Goal: Information Seeking & Learning: Check status

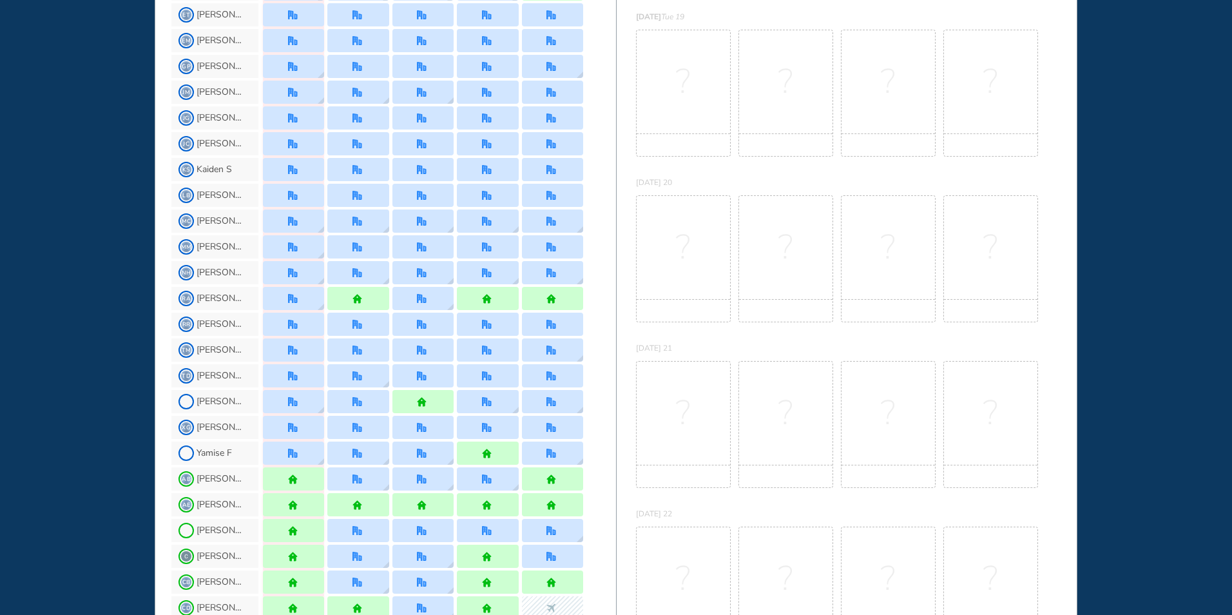
scroll to position [258, 0]
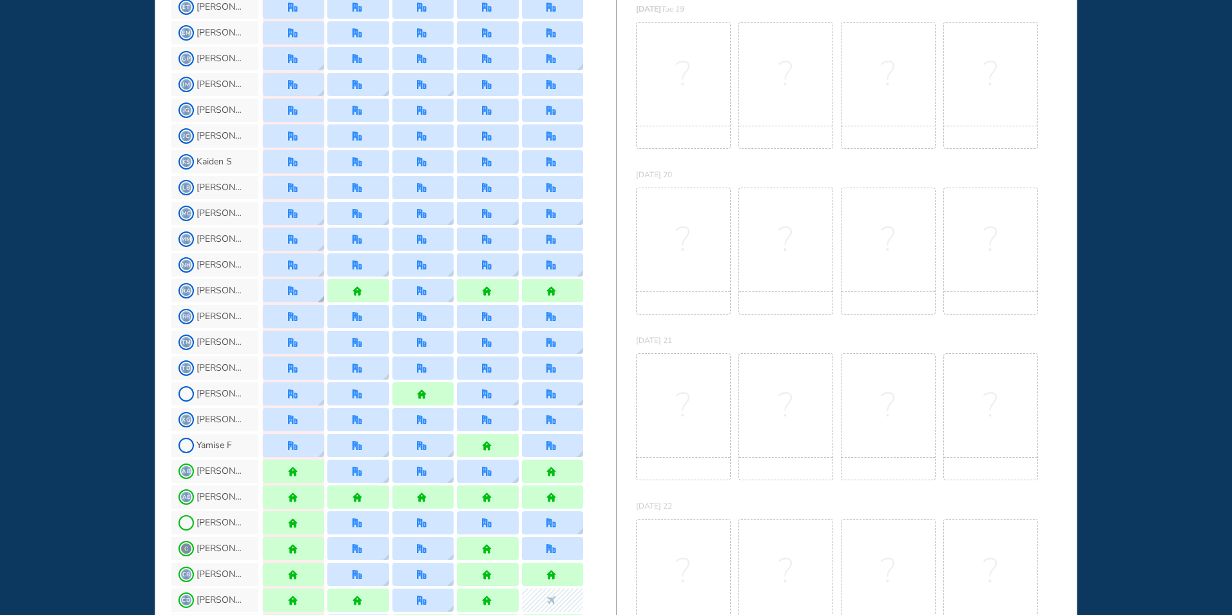
click at [290, 291] on img "office" at bounding box center [293, 291] width 10 height 10
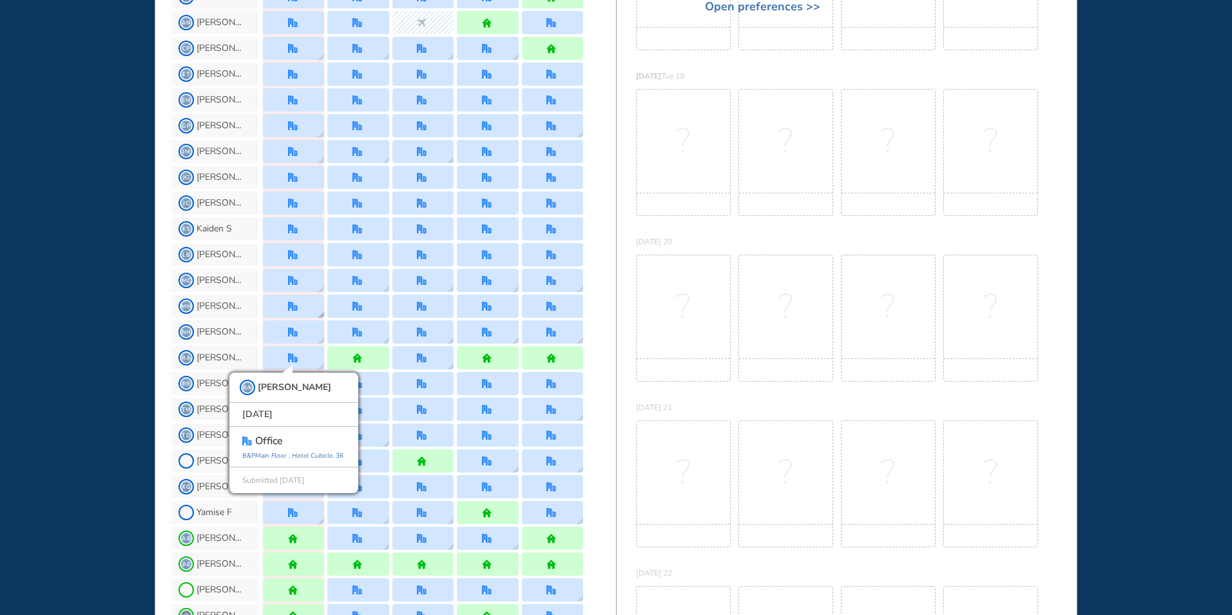
scroll to position [193, 0]
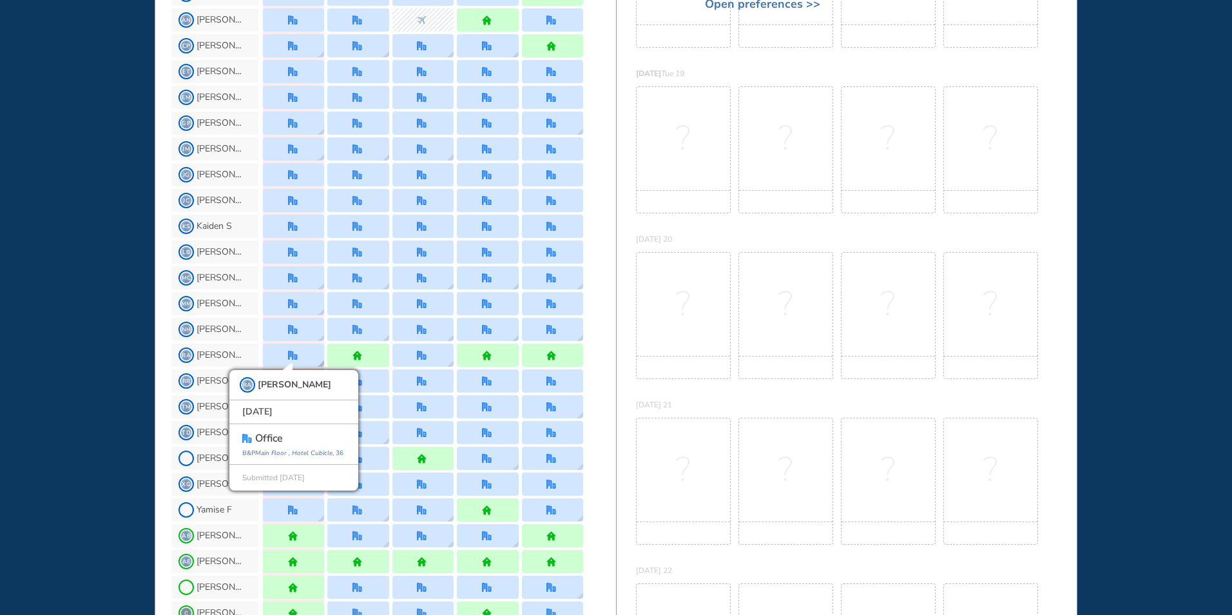
click at [294, 347] on div "RA [PERSON_NAME] [DATE] office [GEOGRAPHIC_DATA] , 36 Submitted [DATE]" at bounding box center [293, 354] width 61 height 23
click at [761, 305] on div "?" at bounding box center [786, 315] width 95 height 127
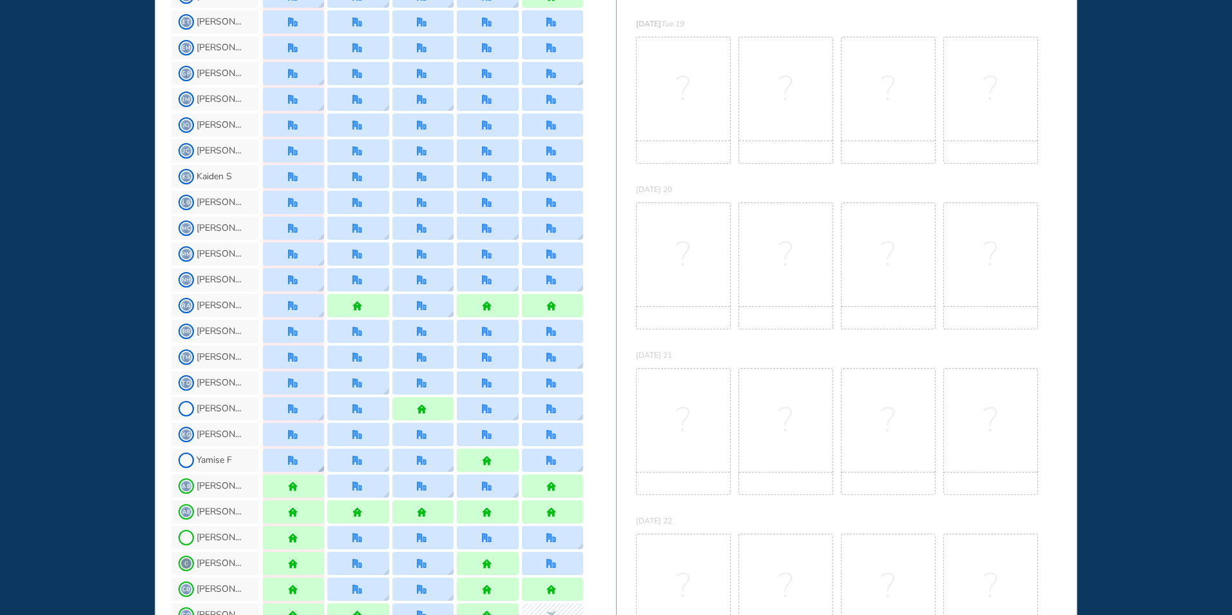
scroll to position [208, 0]
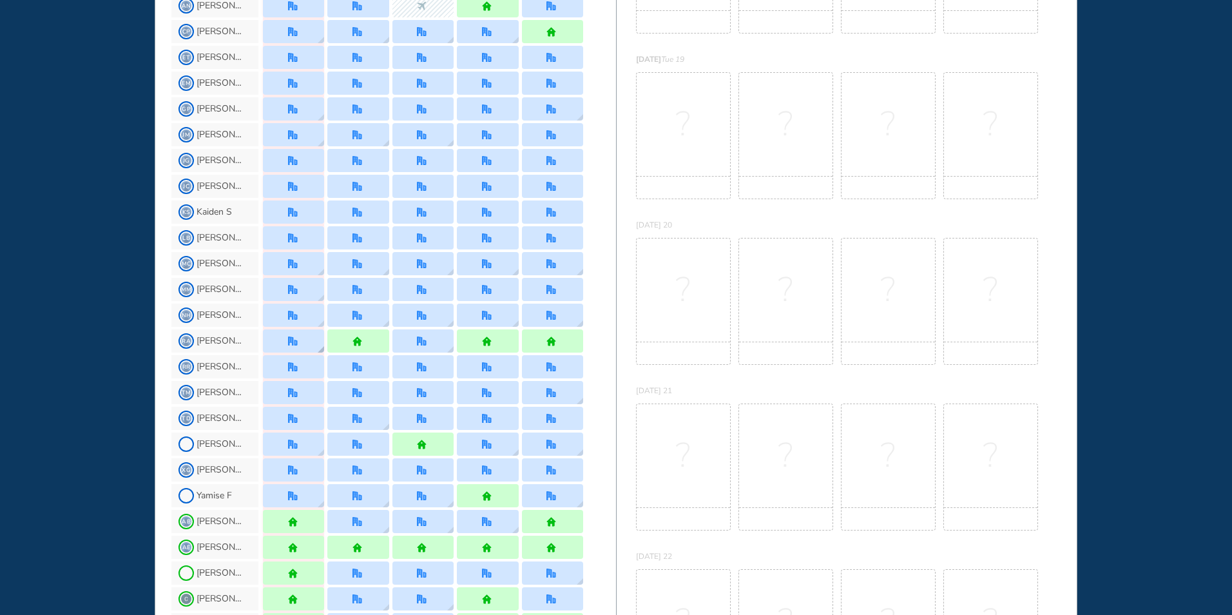
click at [298, 339] on div at bounding box center [294, 341] width 12 height 10
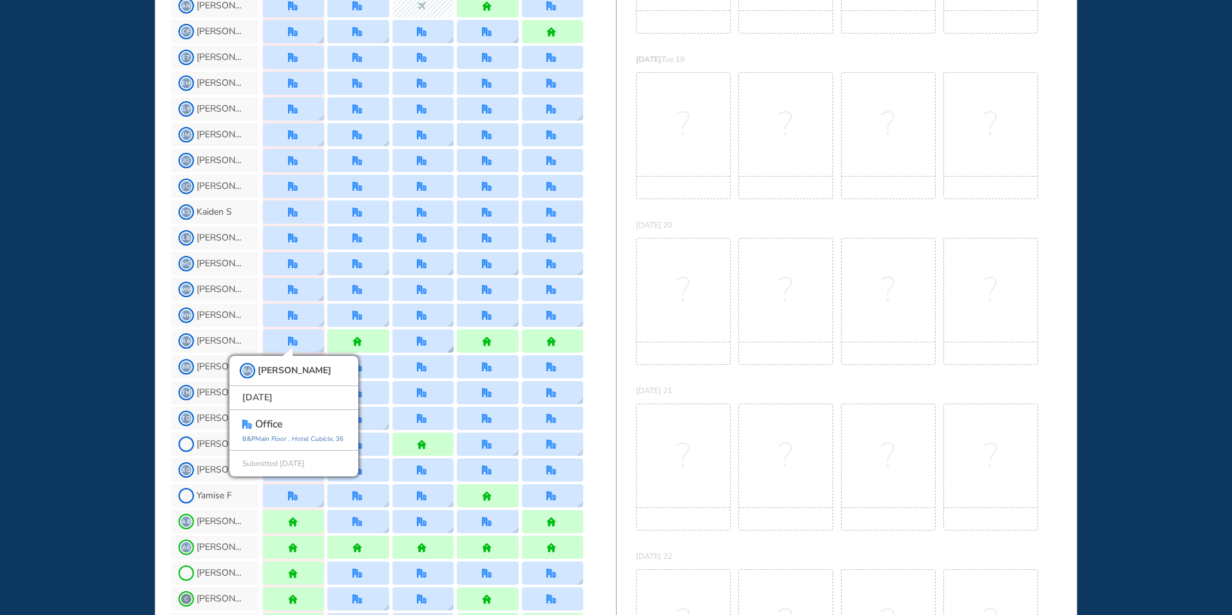
click at [423, 342] on img "office" at bounding box center [422, 341] width 10 height 10
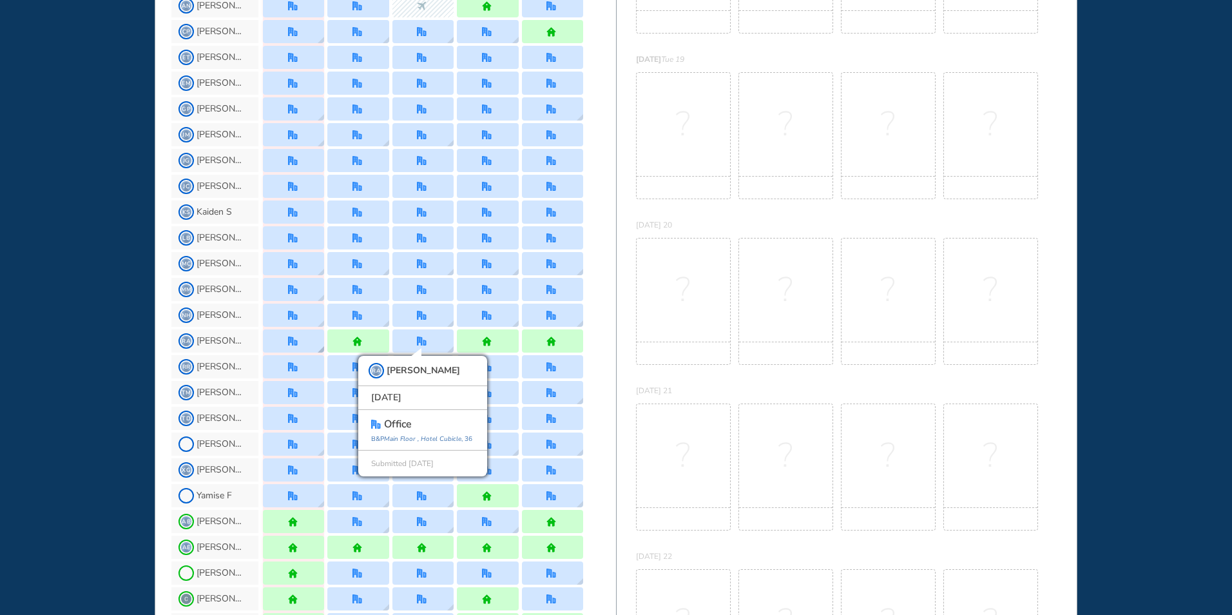
click at [293, 347] on div at bounding box center [293, 340] width 61 height 23
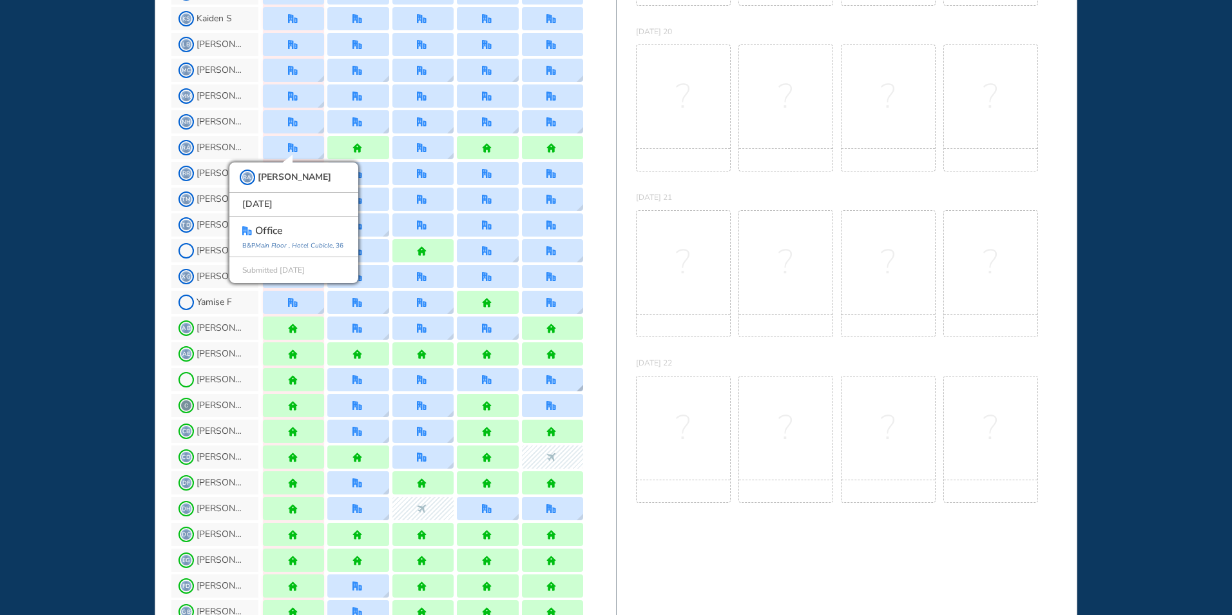
scroll to position [465, 0]
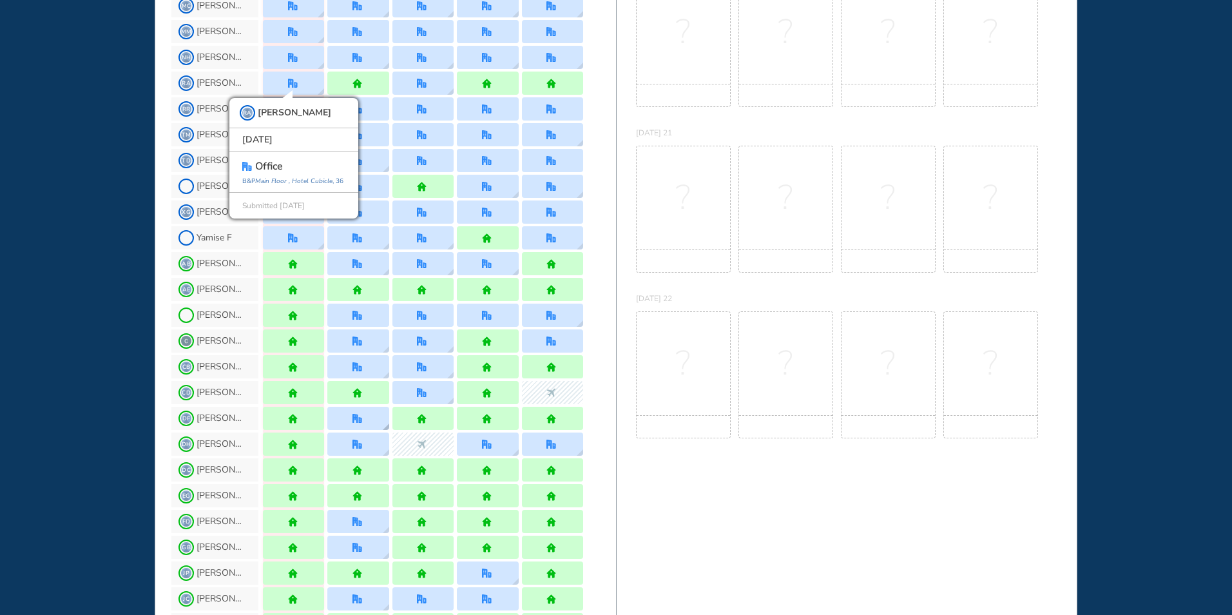
click at [372, 416] on div at bounding box center [357, 418] width 61 height 23
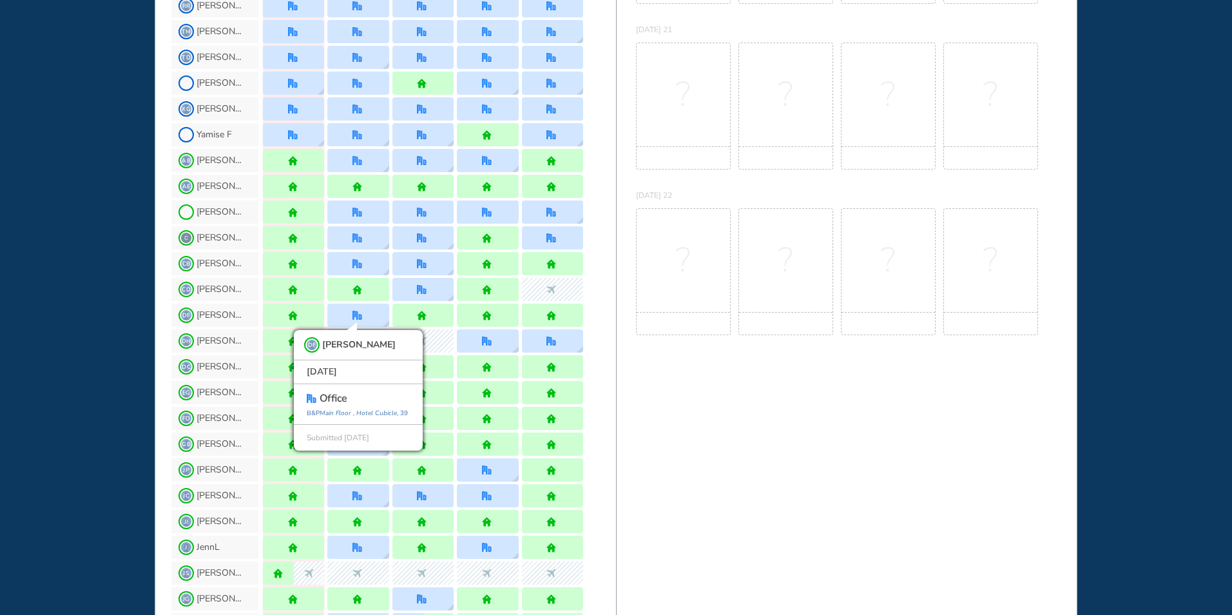
scroll to position [594, 0]
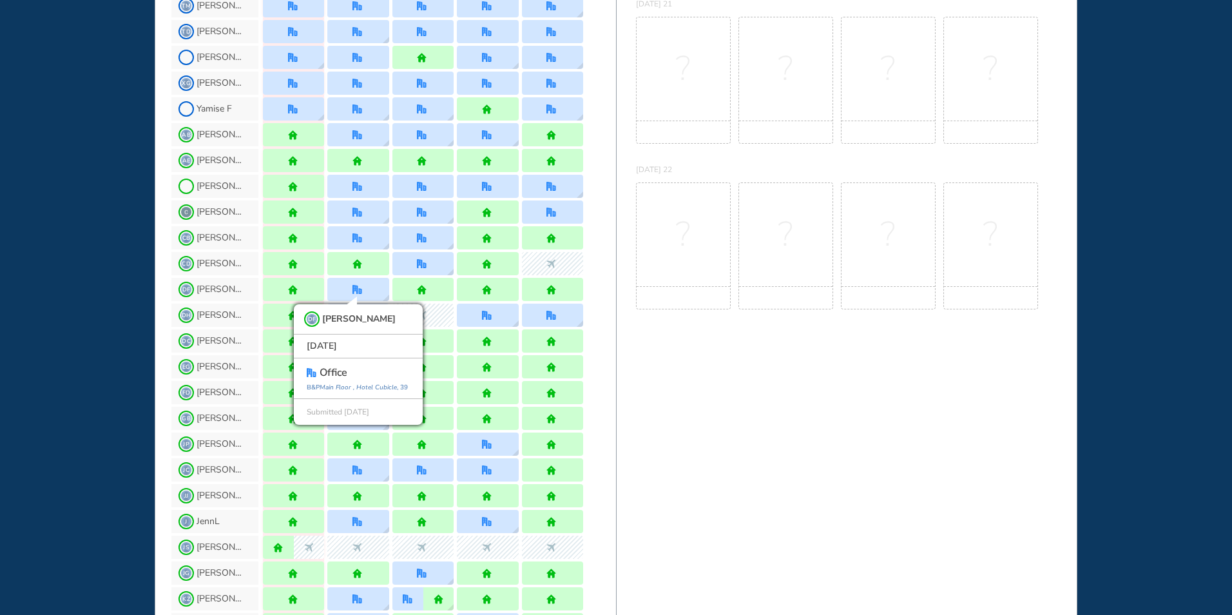
click at [763, 356] on div "BEST OFFICE DAYS WORKPLAN [DATE] Mon 18 No Best Office Days to show! Update you…" at bounding box center [846, 278] width 461 height 1665
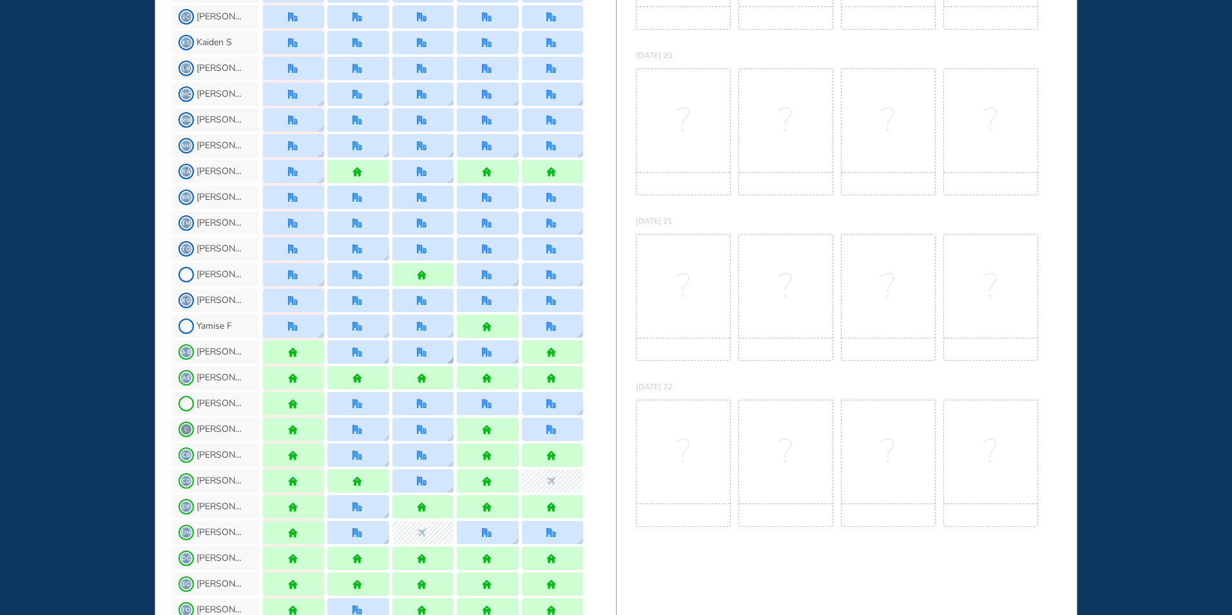
scroll to position [336, 0]
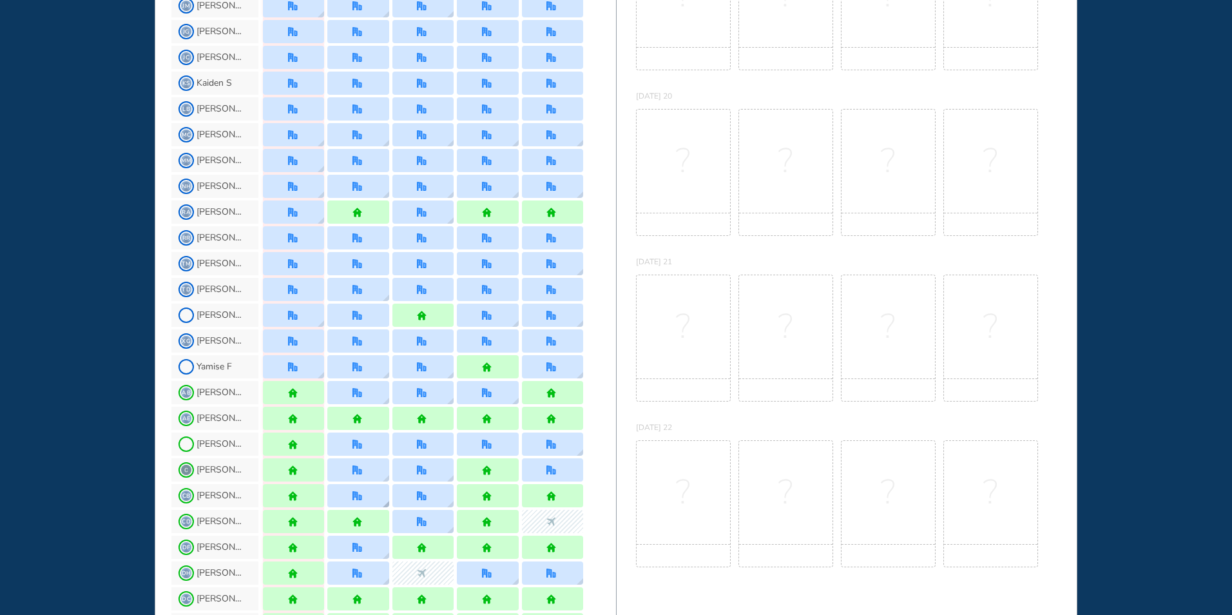
click at [356, 487] on div at bounding box center [357, 495] width 61 height 23
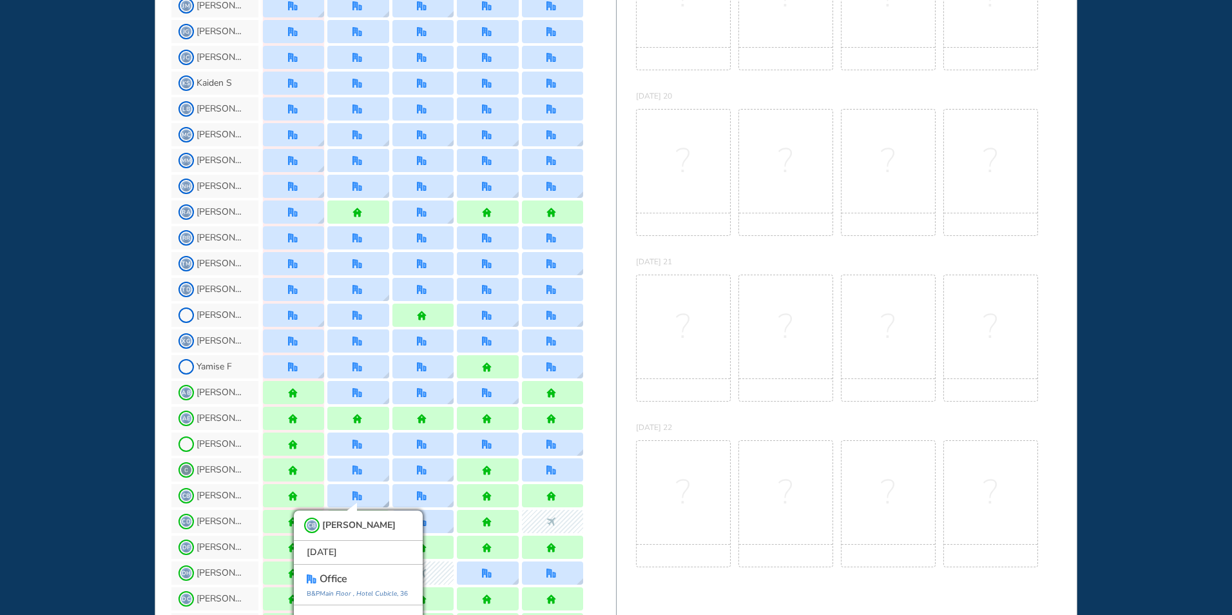
scroll to position [353, 0]
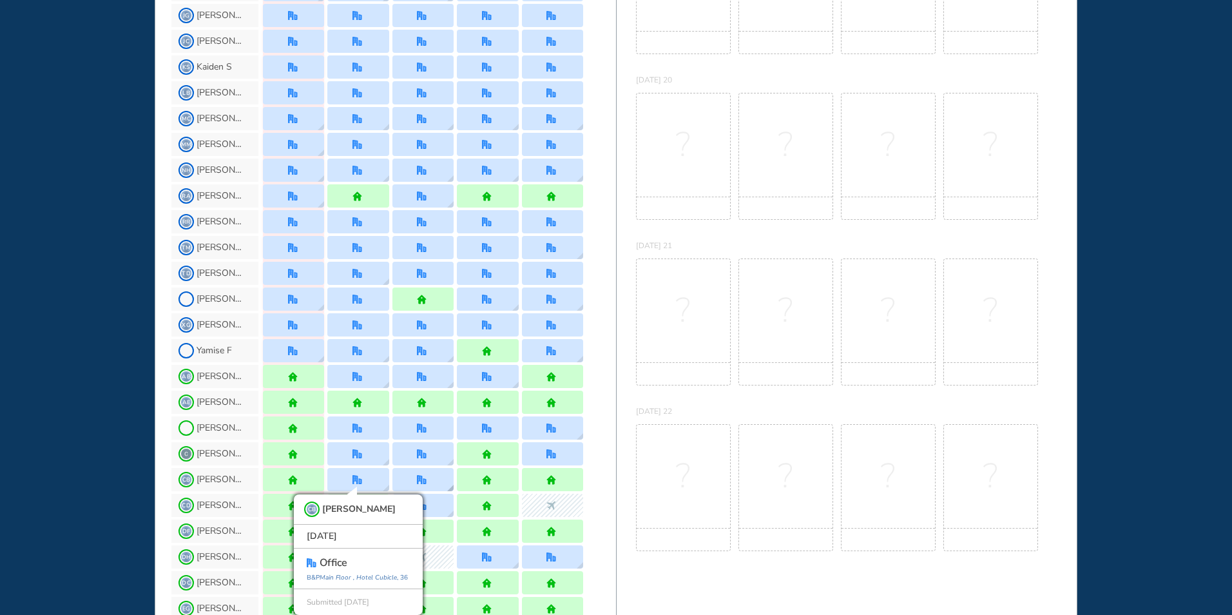
click at [428, 476] on div at bounding box center [423, 480] width 12 height 10
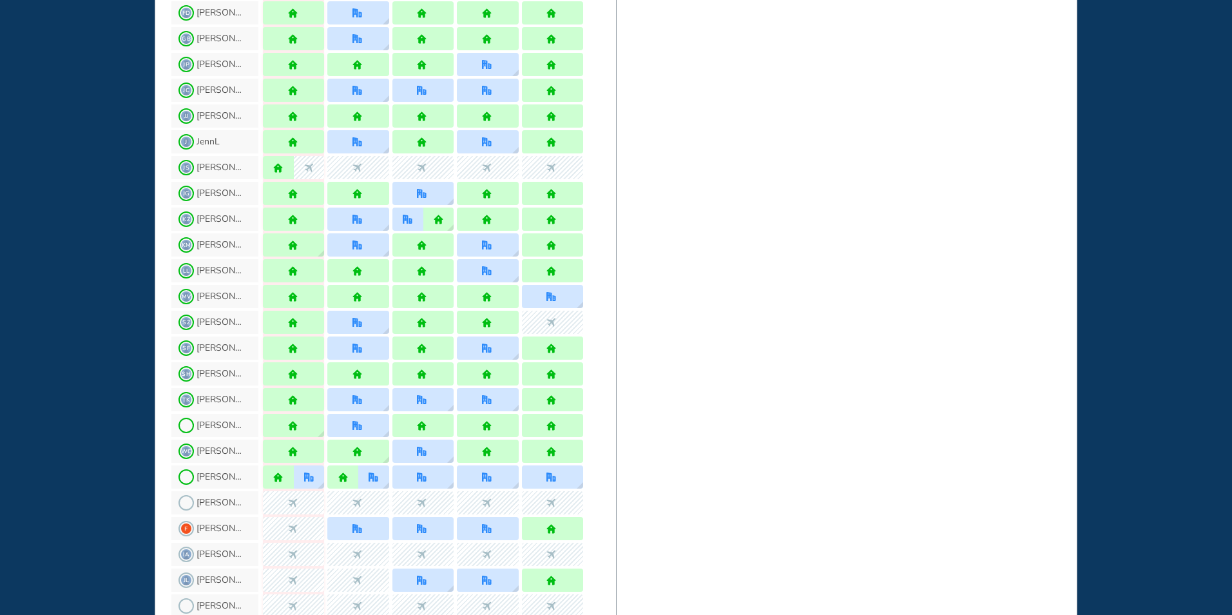
scroll to position [997, 0]
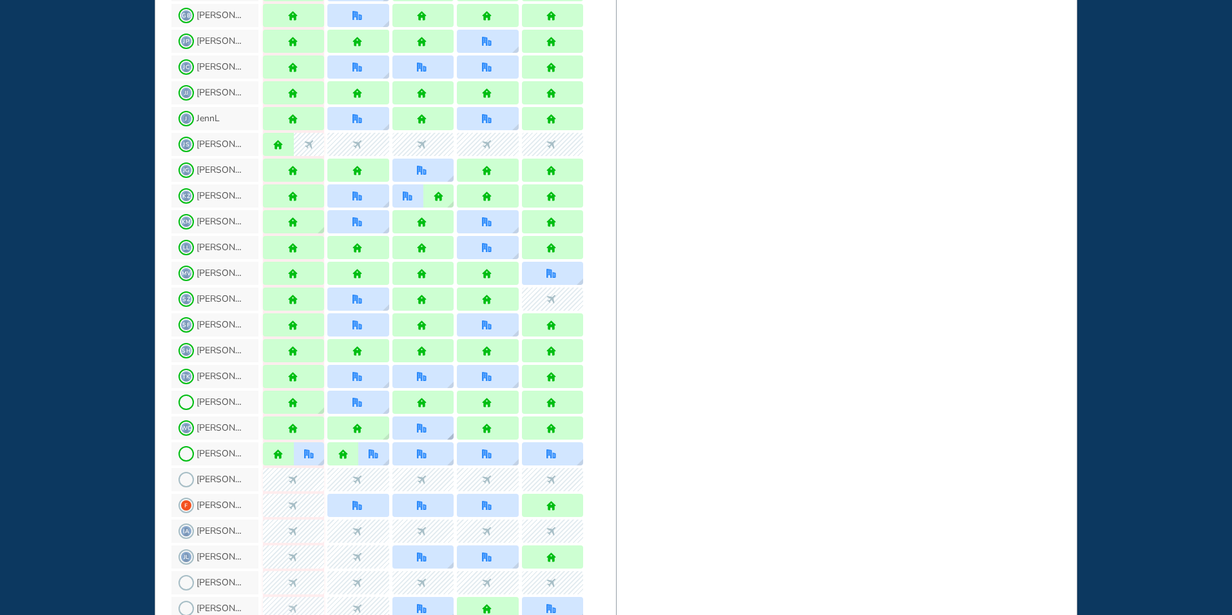
click at [420, 425] on img "office" at bounding box center [422, 428] width 10 height 10
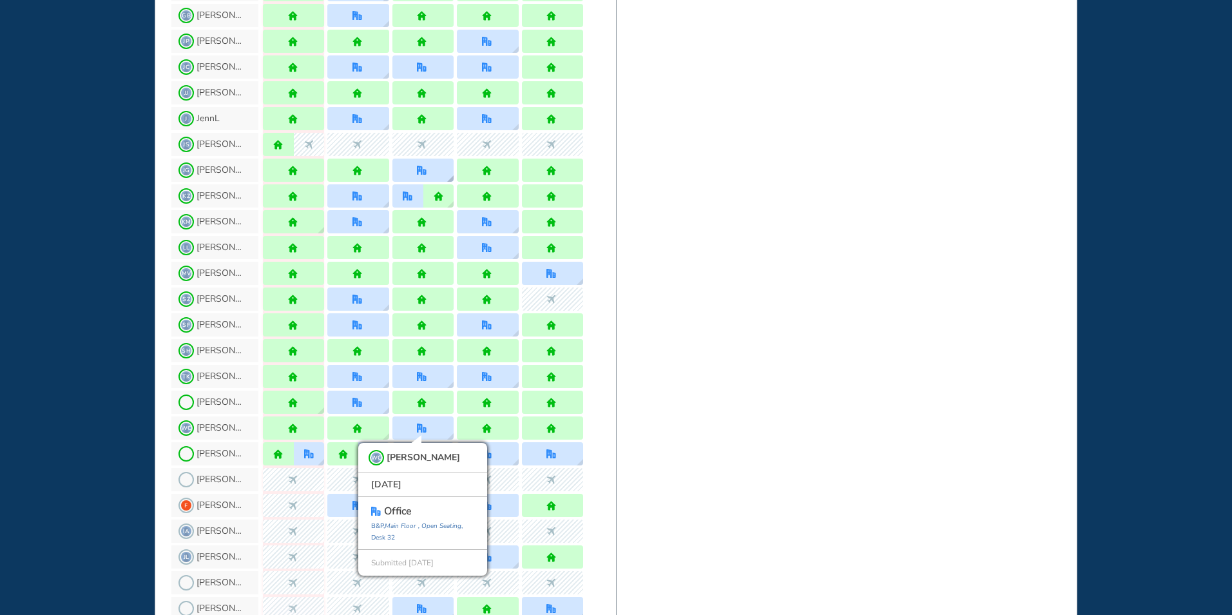
click at [416, 169] on div at bounding box center [422, 170] width 61 height 23
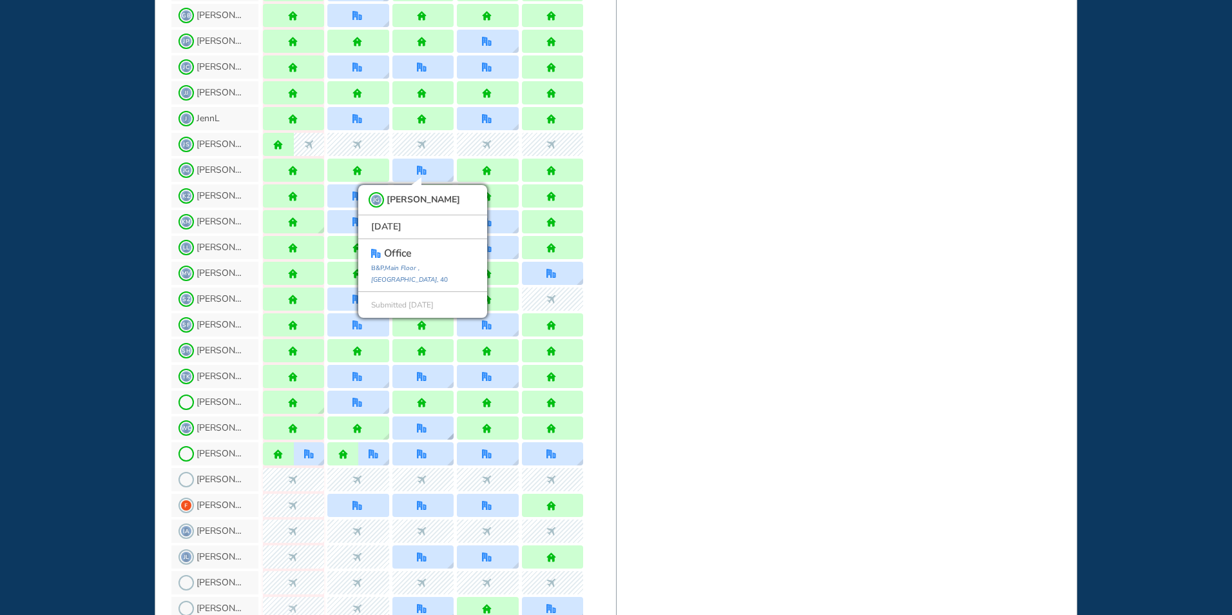
click at [434, 434] on div at bounding box center [422, 427] width 61 height 23
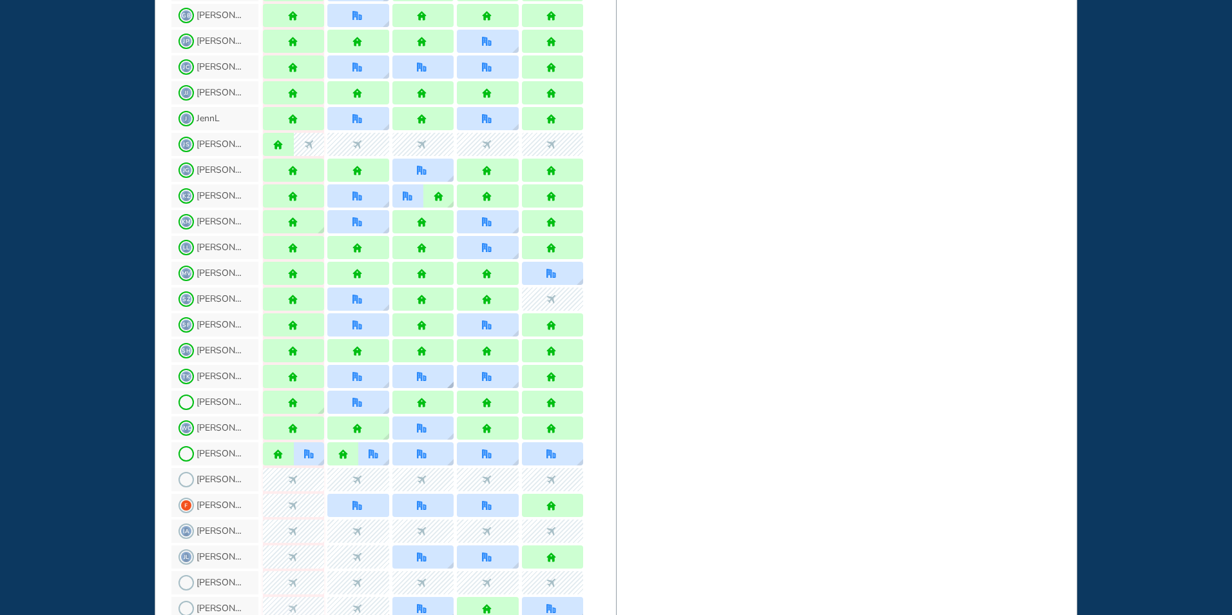
click at [430, 374] on div at bounding box center [422, 376] width 61 height 23
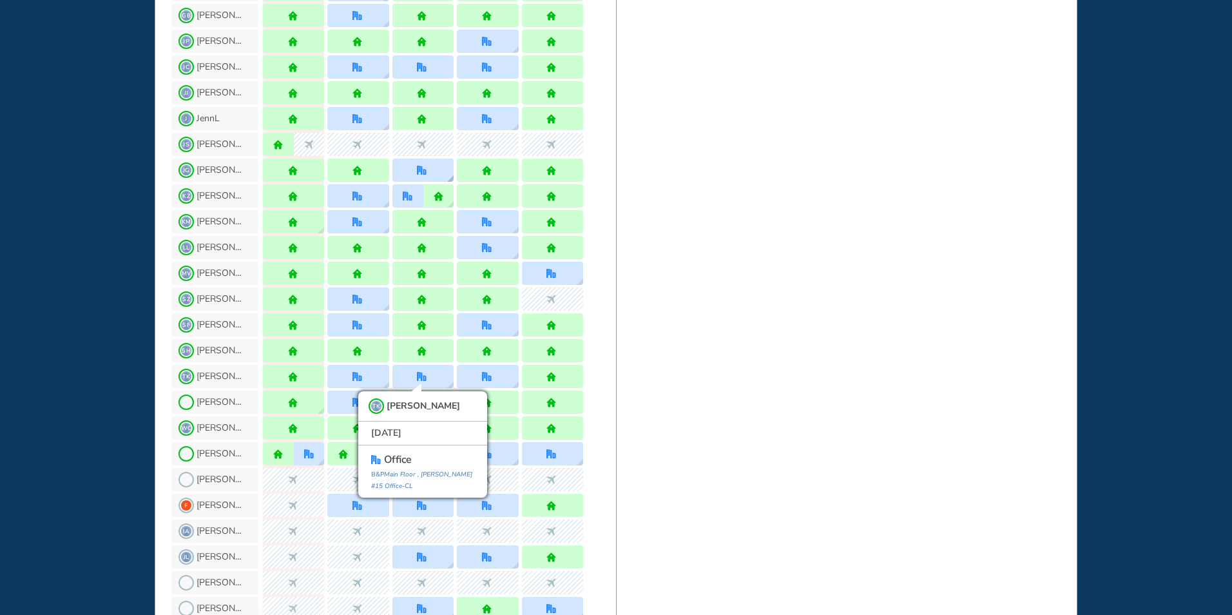
click at [423, 168] on img "office" at bounding box center [422, 171] width 10 height 10
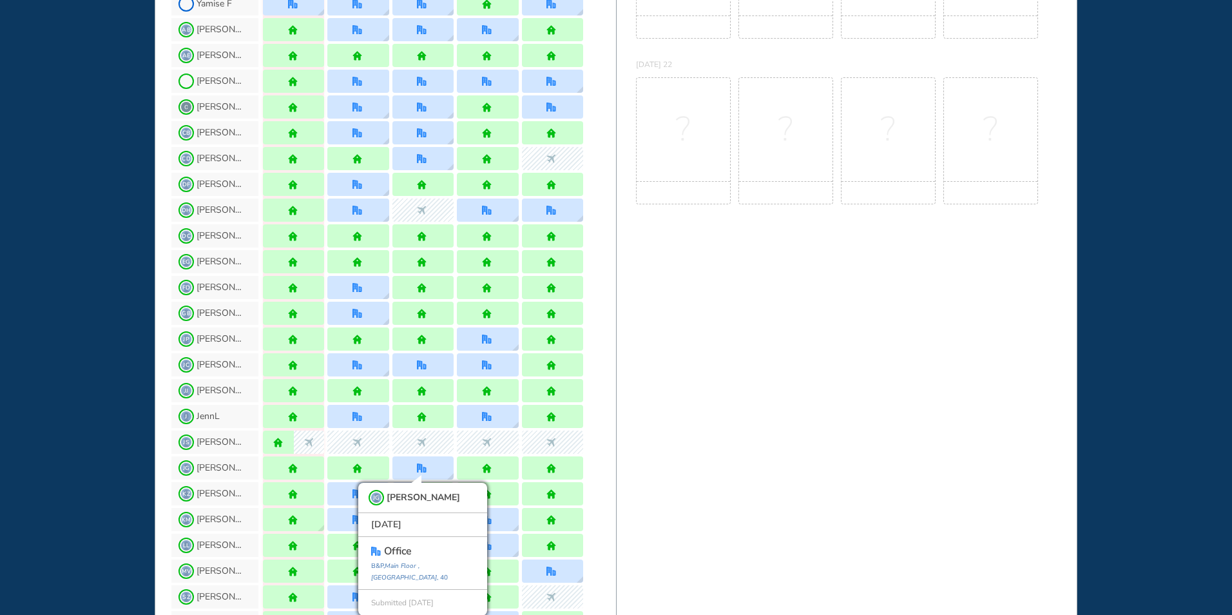
scroll to position [675, 0]
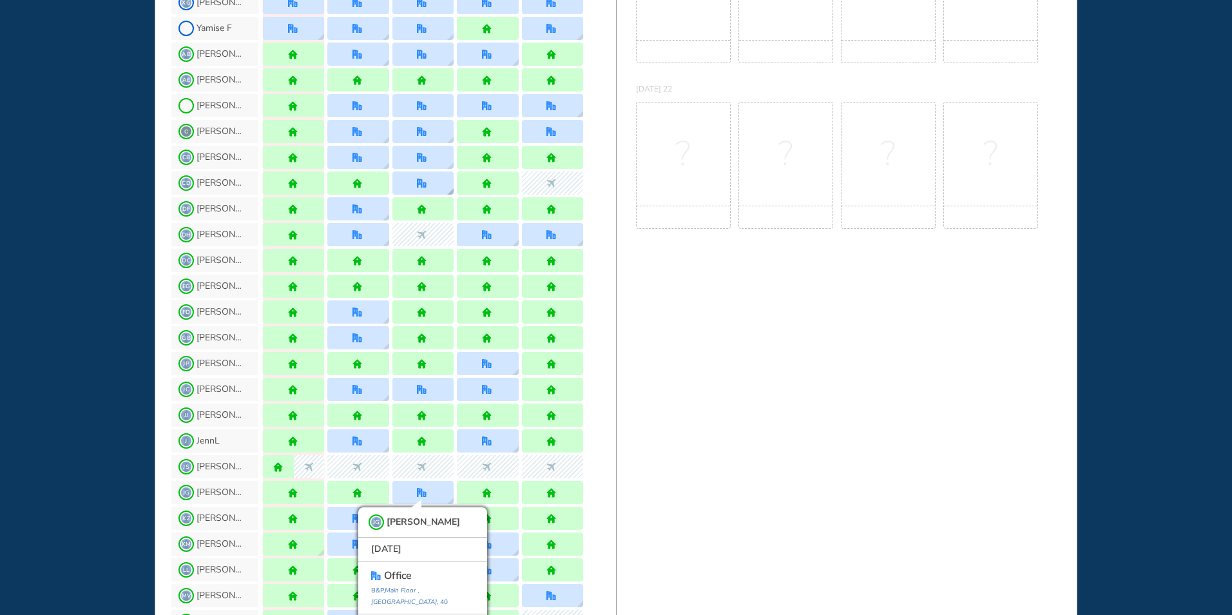
click at [421, 184] on img "office" at bounding box center [422, 184] width 10 height 10
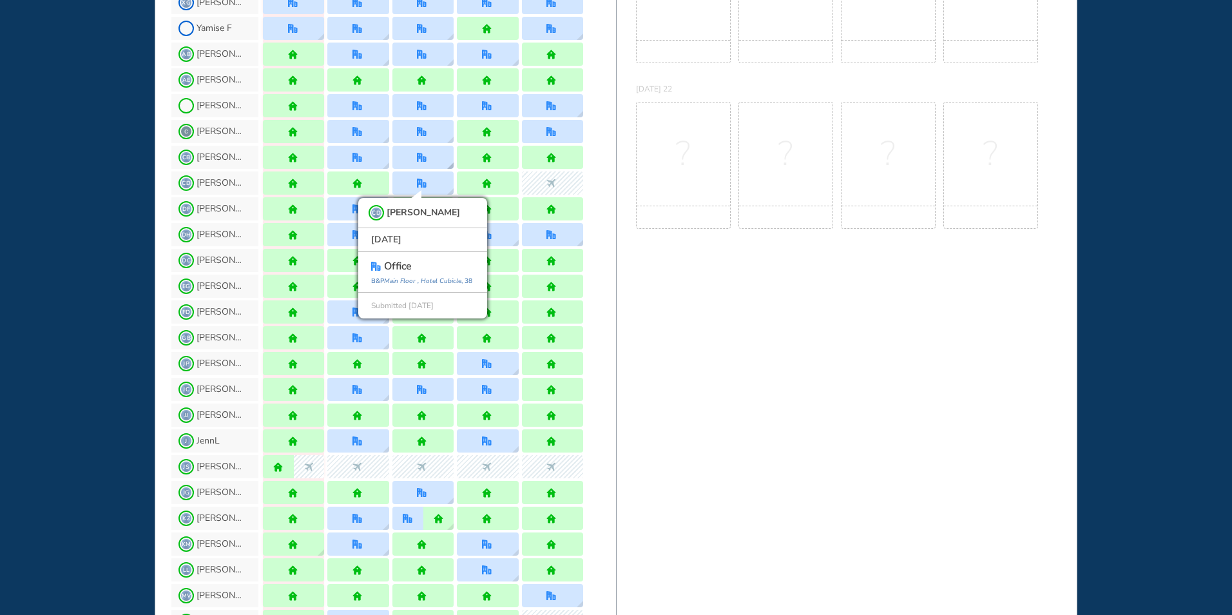
click at [418, 153] on img "office" at bounding box center [422, 158] width 10 height 10
